Goal: Task Accomplishment & Management: Manage account settings

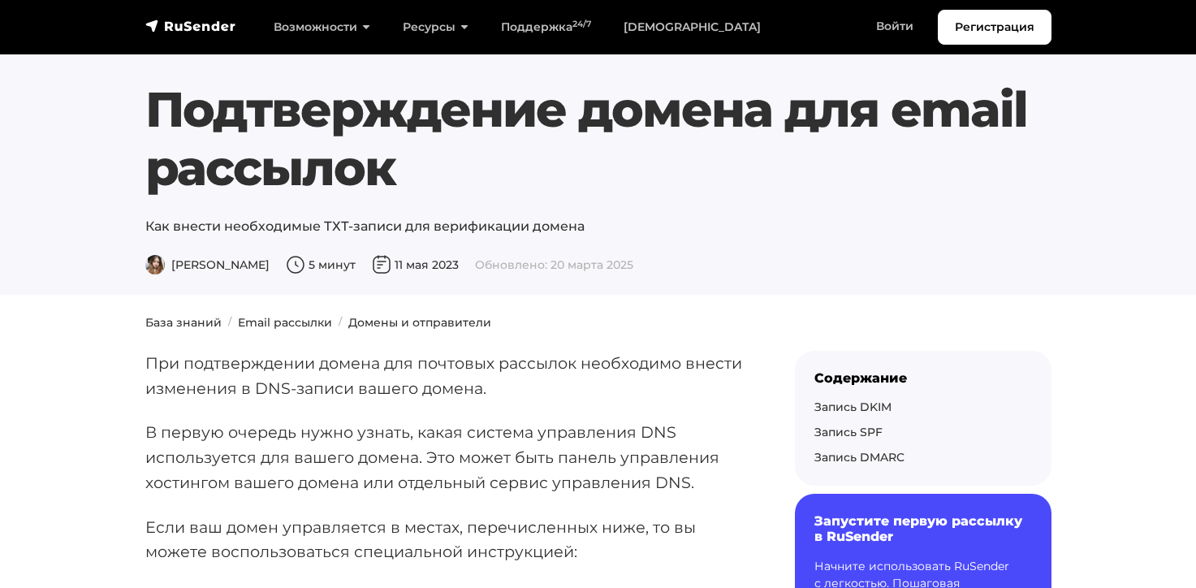
scroll to position [165, 0]
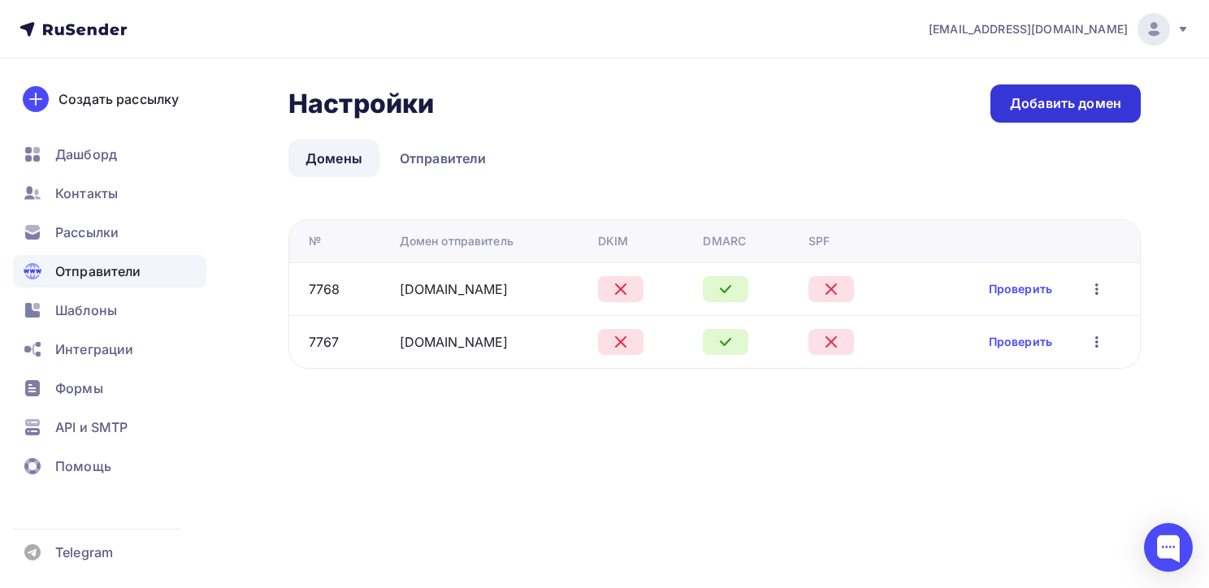
click at [1084, 104] on div "Добавить домен" at bounding box center [1065, 103] width 111 height 19
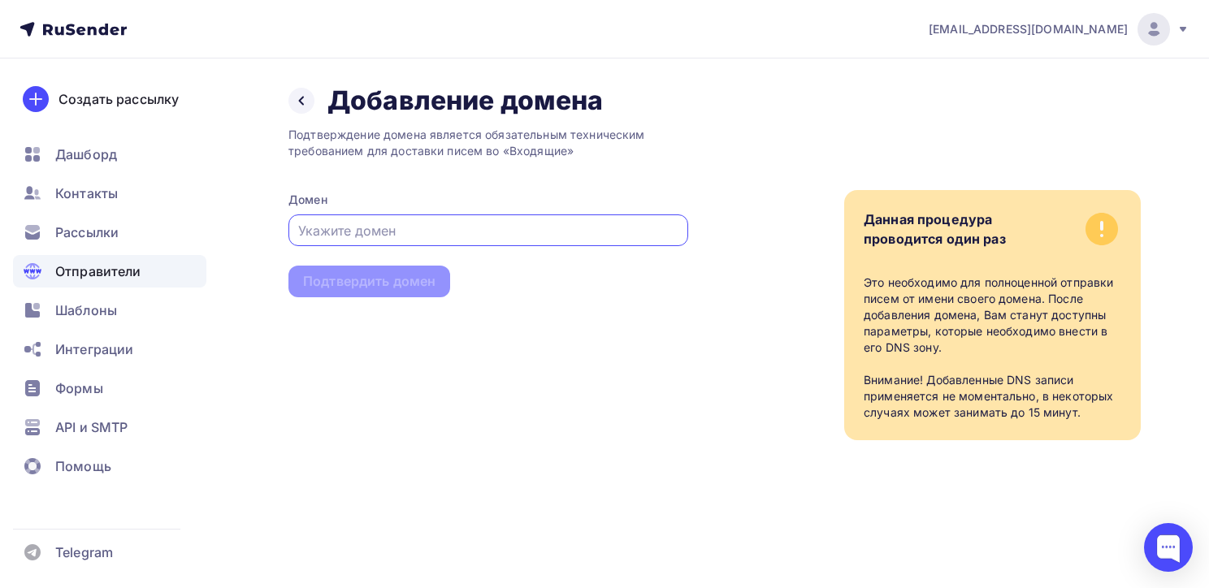
click at [478, 232] on input "text" at bounding box center [488, 230] width 381 height 19
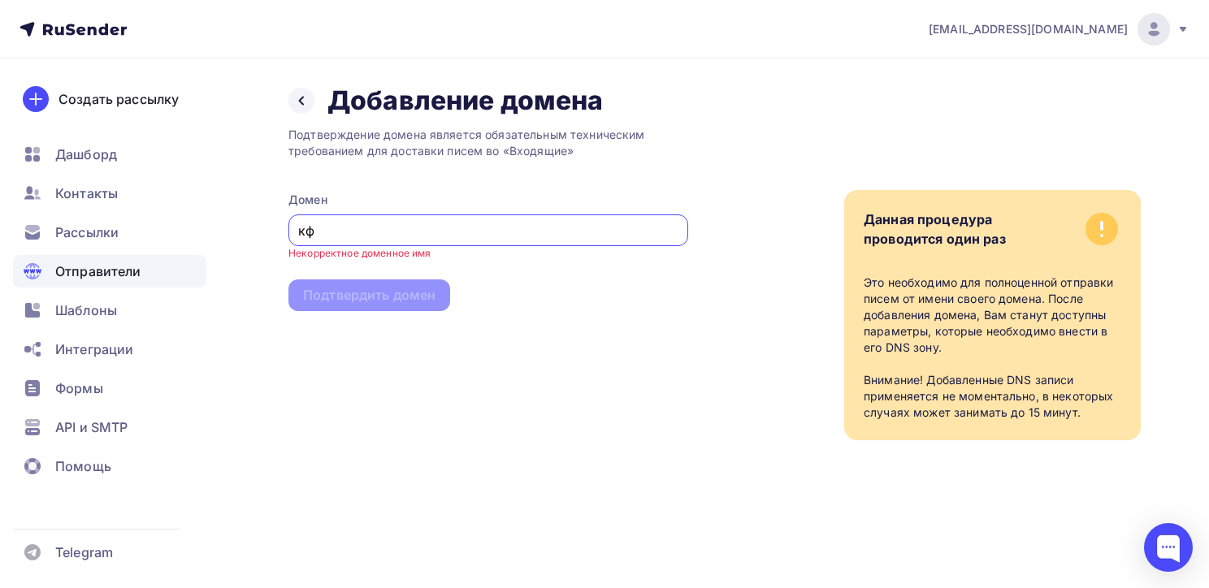
type input "к"
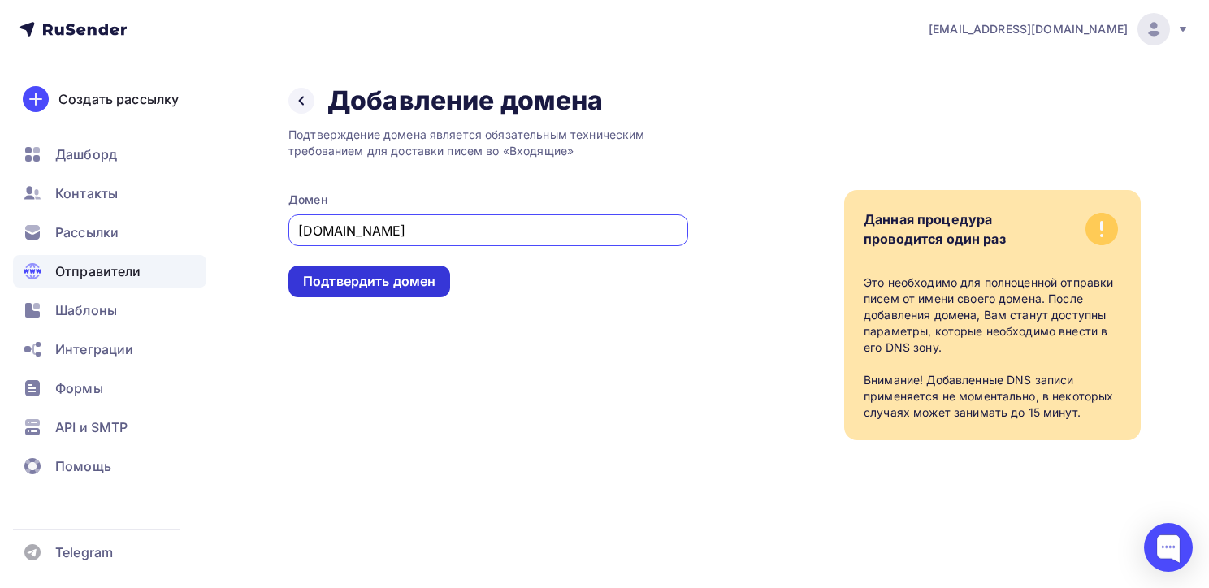
type input "[DOMAIN_NAME]"
click at [403, 283] on div "Подтвердить домен" at bounding box center [369, 281] width 132 height 19
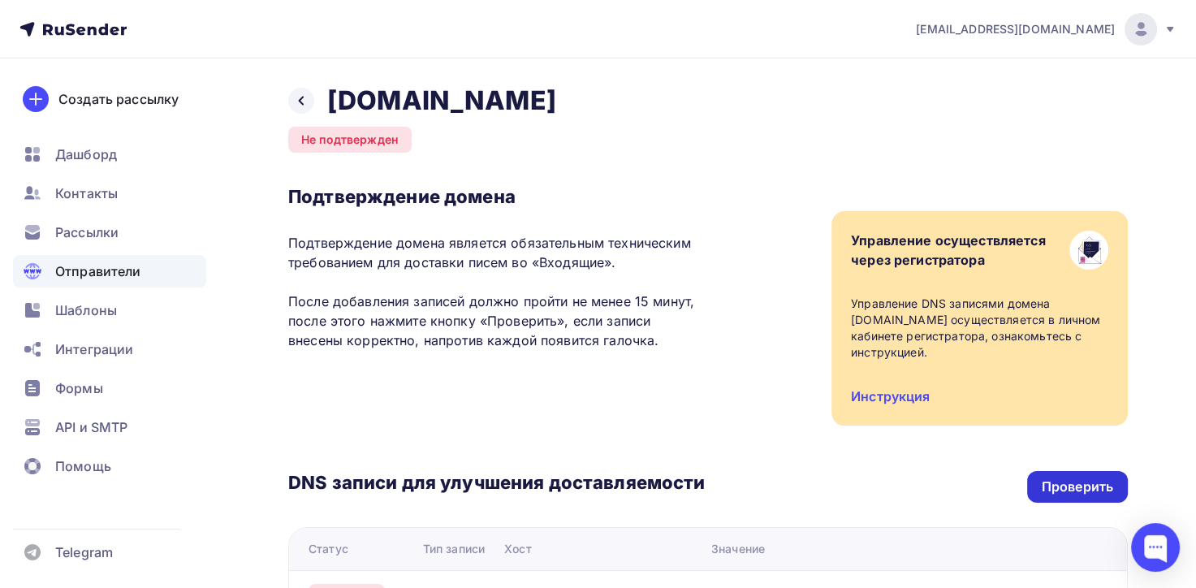
click at [1085, 490] on div "Проверить" at bounding box center [1077, 487] width 71 height 19
click at [299, 104] on icon at bounding box center [301, 100] width 13 height 13
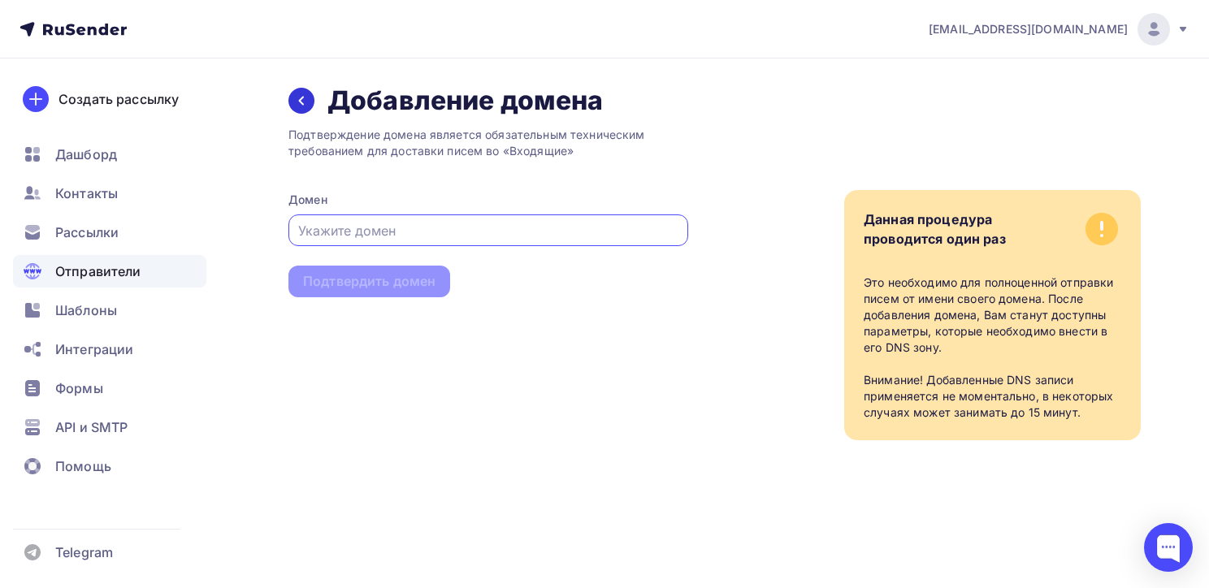
click at [304, 103] on icon at bounding box center [301, 100] width 13 height 13
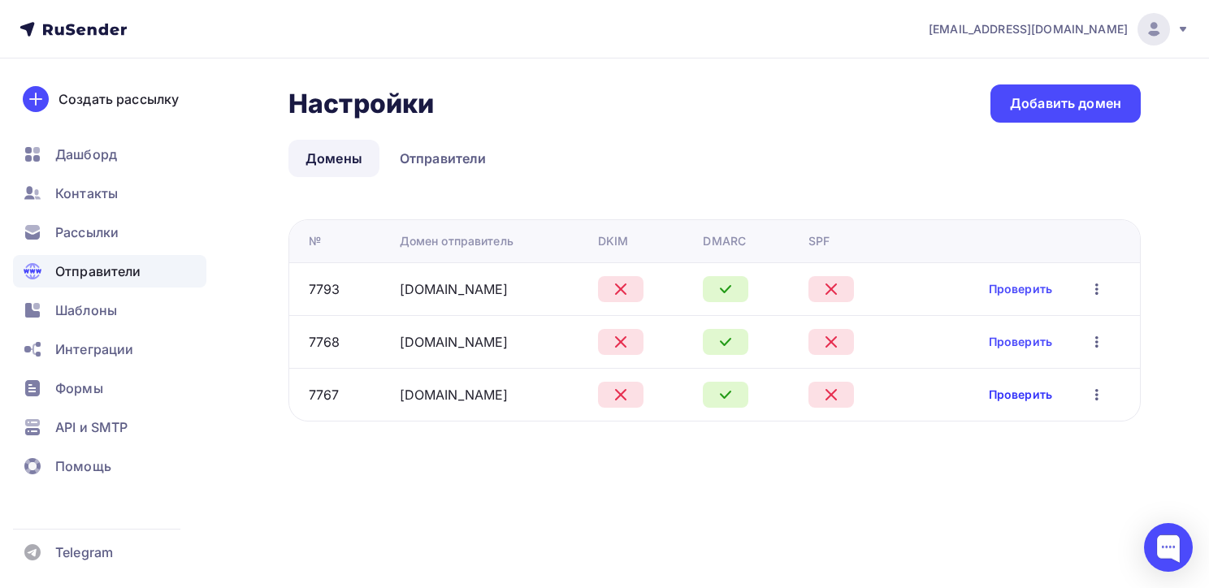
click at [1028, 396] on link "Проверить" at bounding box center [1019, 395] width 63 height 16
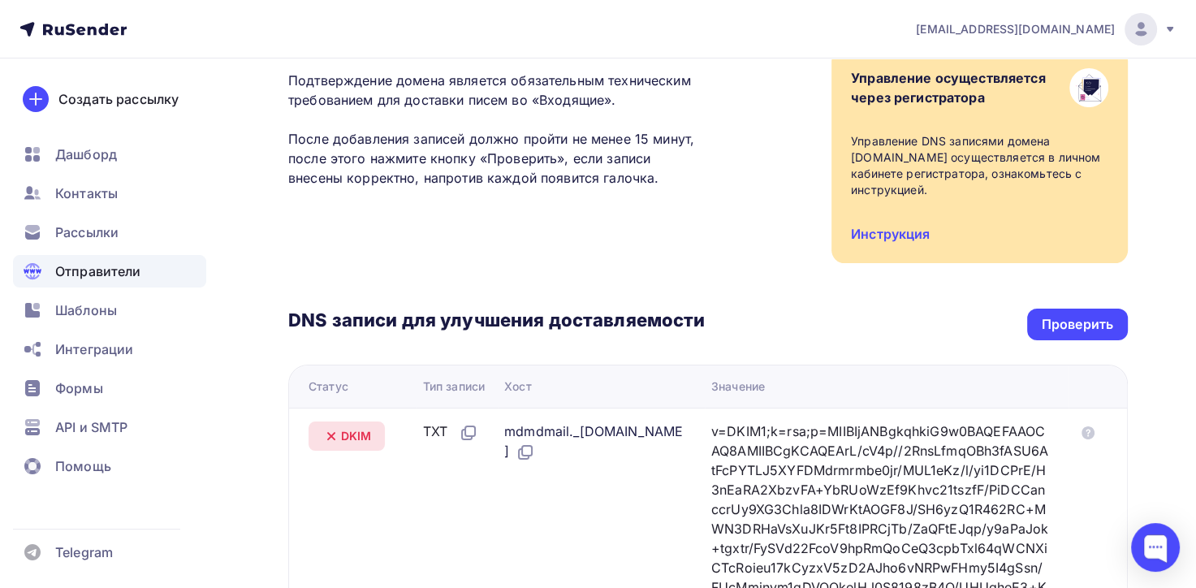
scroll to position [325, 0]
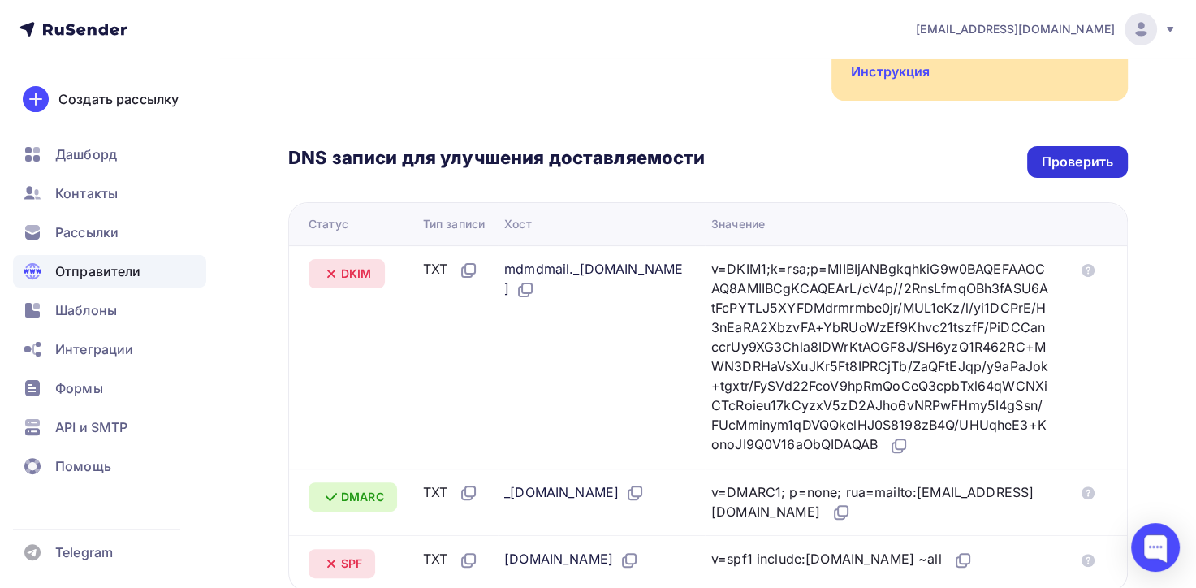
click at [1077, 153] on div "Проверить" at bounding box center [1077, 162] width 71 height 19
click at [1072, 153] on div "Проверить" at bounding box center [1077, 162] width 71 height 19
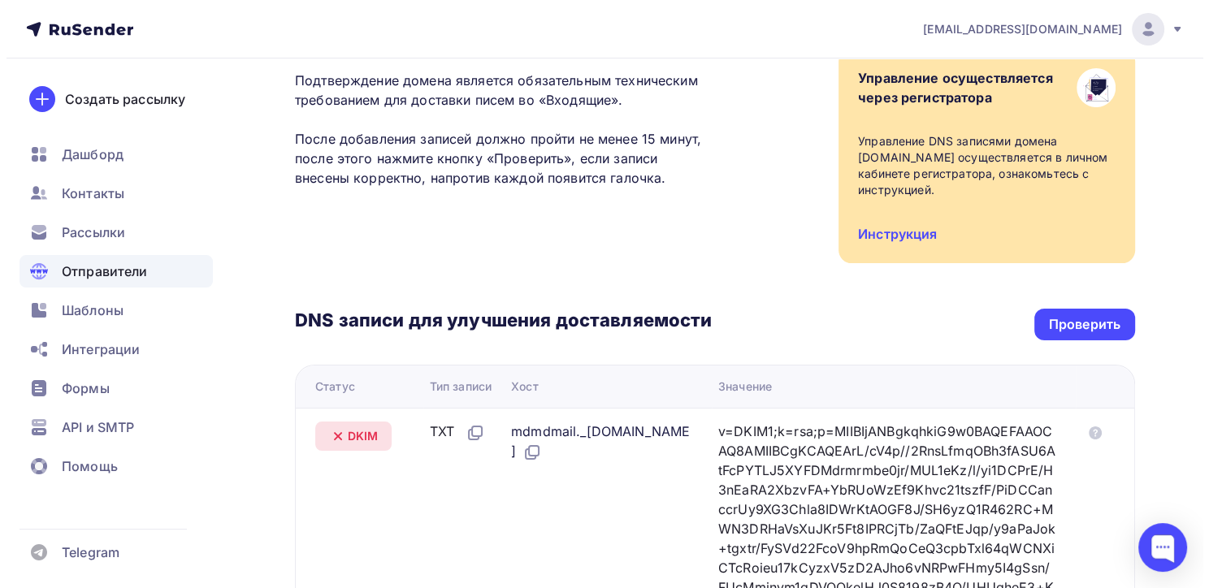
scroll to position [0, 0]
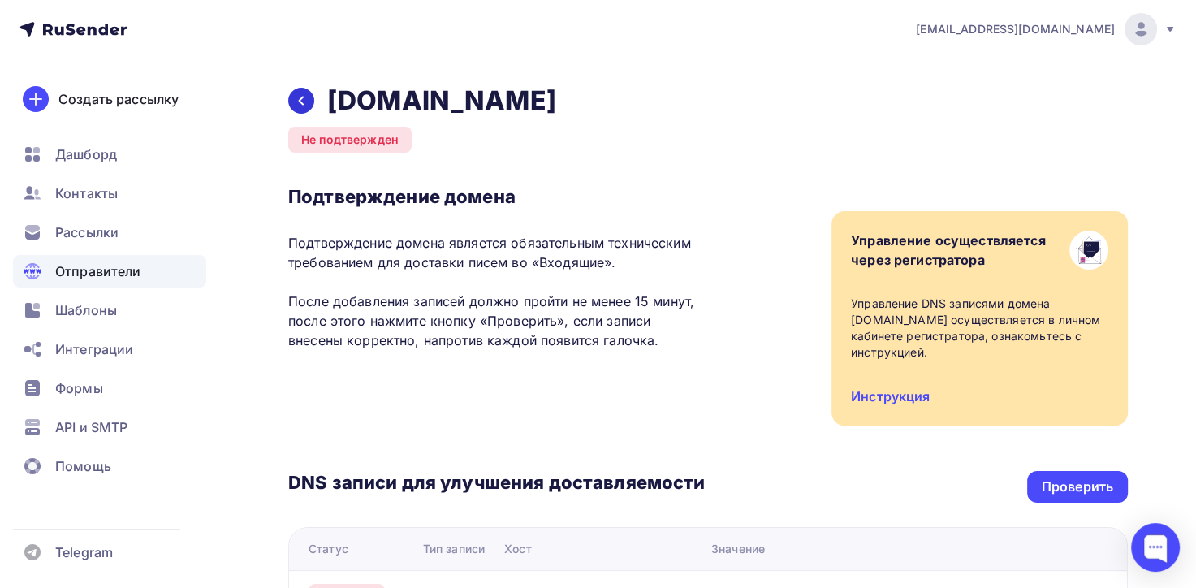
click at [301, 101] on icon at bounding box center [301, 100] width 13 height 13
